Goal: Entertainment & Leisure: Consume media (video, audio)

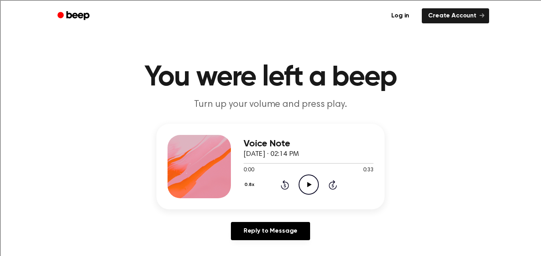
click at [306, 185] on icon "Play Audio" at bounding box center [308, 185] width 20 height 20
click at [304, 163] on div at bounding box center [308, 163] width 130 height 1
click at [305, 176] on icon "Play Audio" at bounding box center [308, 185] width 20 height 20
click at [308, 187] on icon "Play Audio" at bounding box center [308, 185] width 20 height 20
click at [308, 194] on icon "Play Audio" at bounding box center [308, 185] width 20 height 20
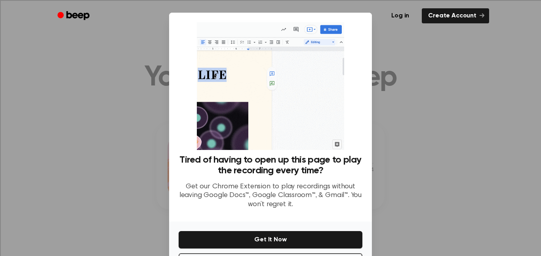
scroll to position [32, 0]
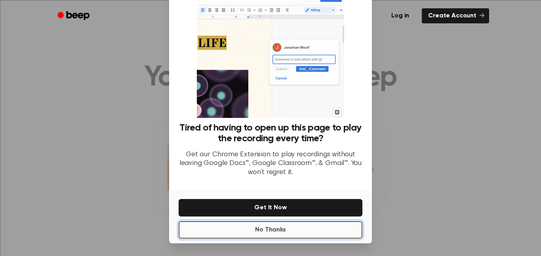
click at [331, 234] on button "No Thanks" at bounding box center [271, 229] width 184 height 17
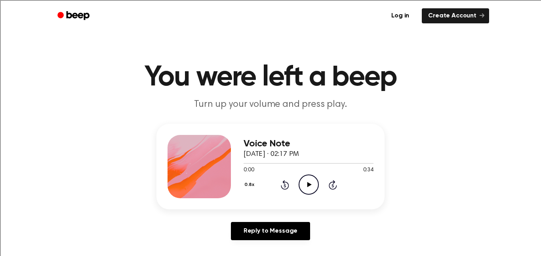
click at [302, 189] on icon "Play Audio" at bounding box center [308, 185] width 20 height 20
click at [302, 183] on icon "Play Audio" at bounding box center [308, 185] width 20 height 20
